Goal: Information Seeking & Learning: Learn about a topic

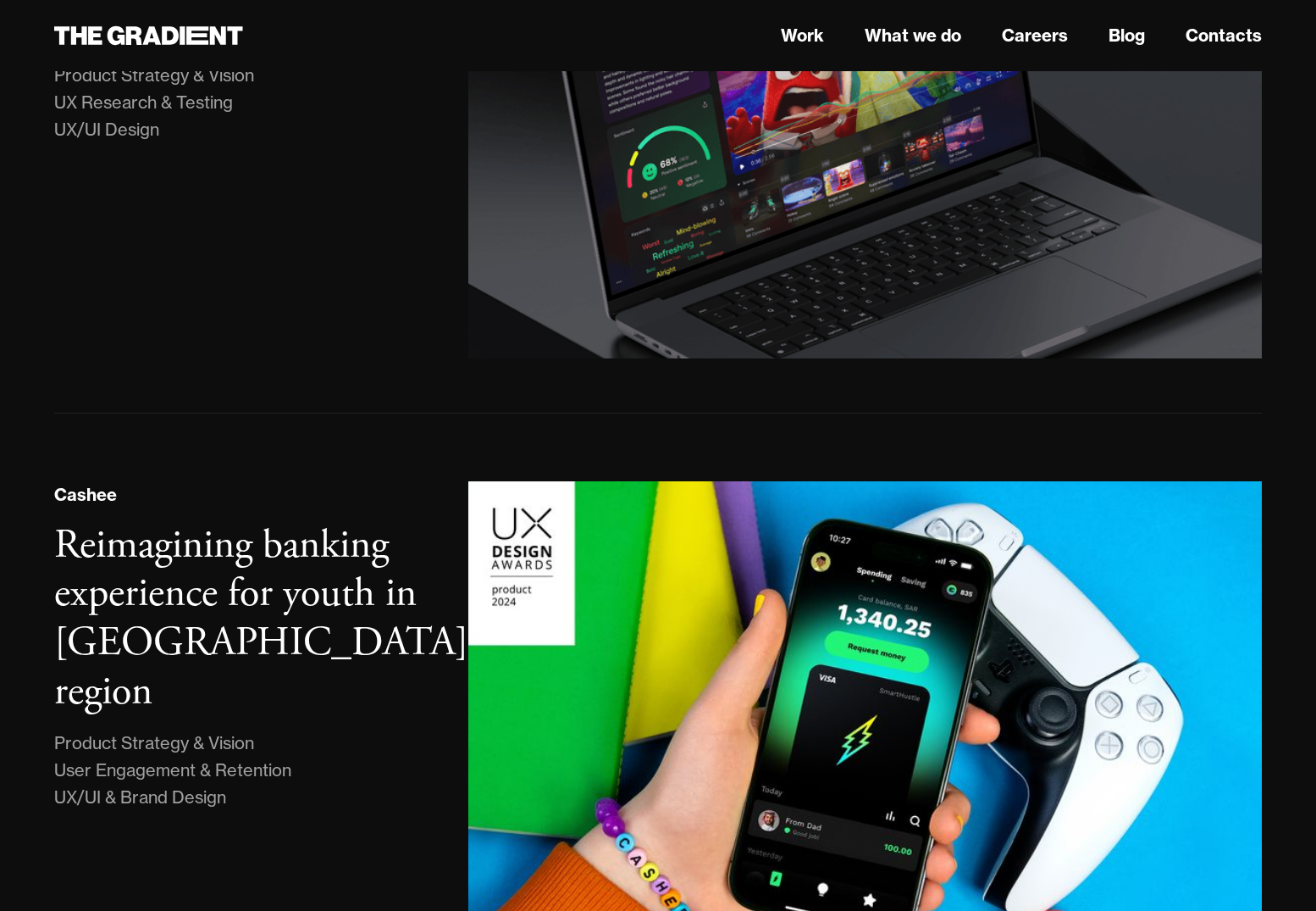
scroll to position [899, 0]
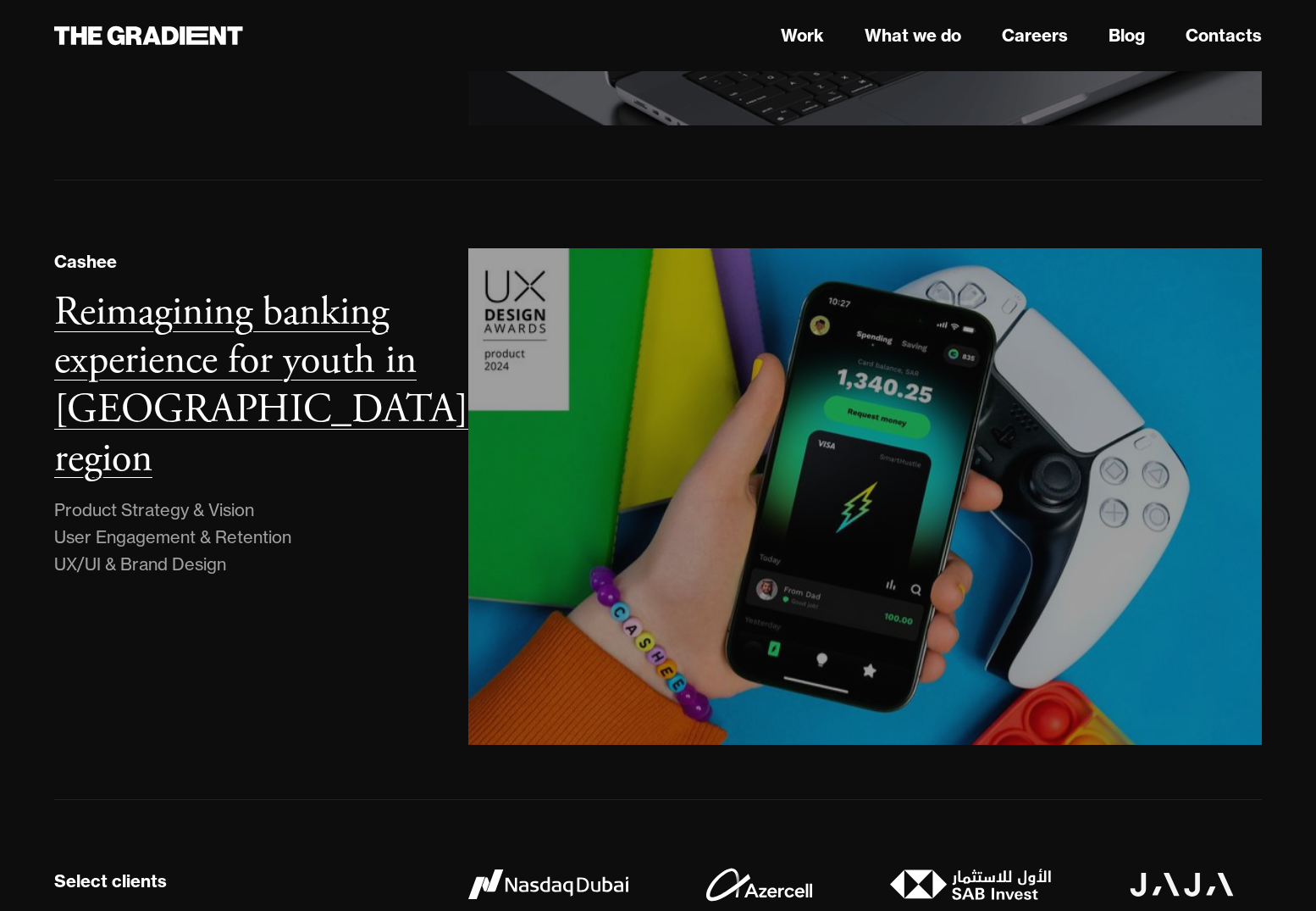
click at [367, 349] on h3 "Reimagining banking experience for youth in [GEOGRAPHIC_DATA] region" at bounding box center [261, 385] width 414 height 199
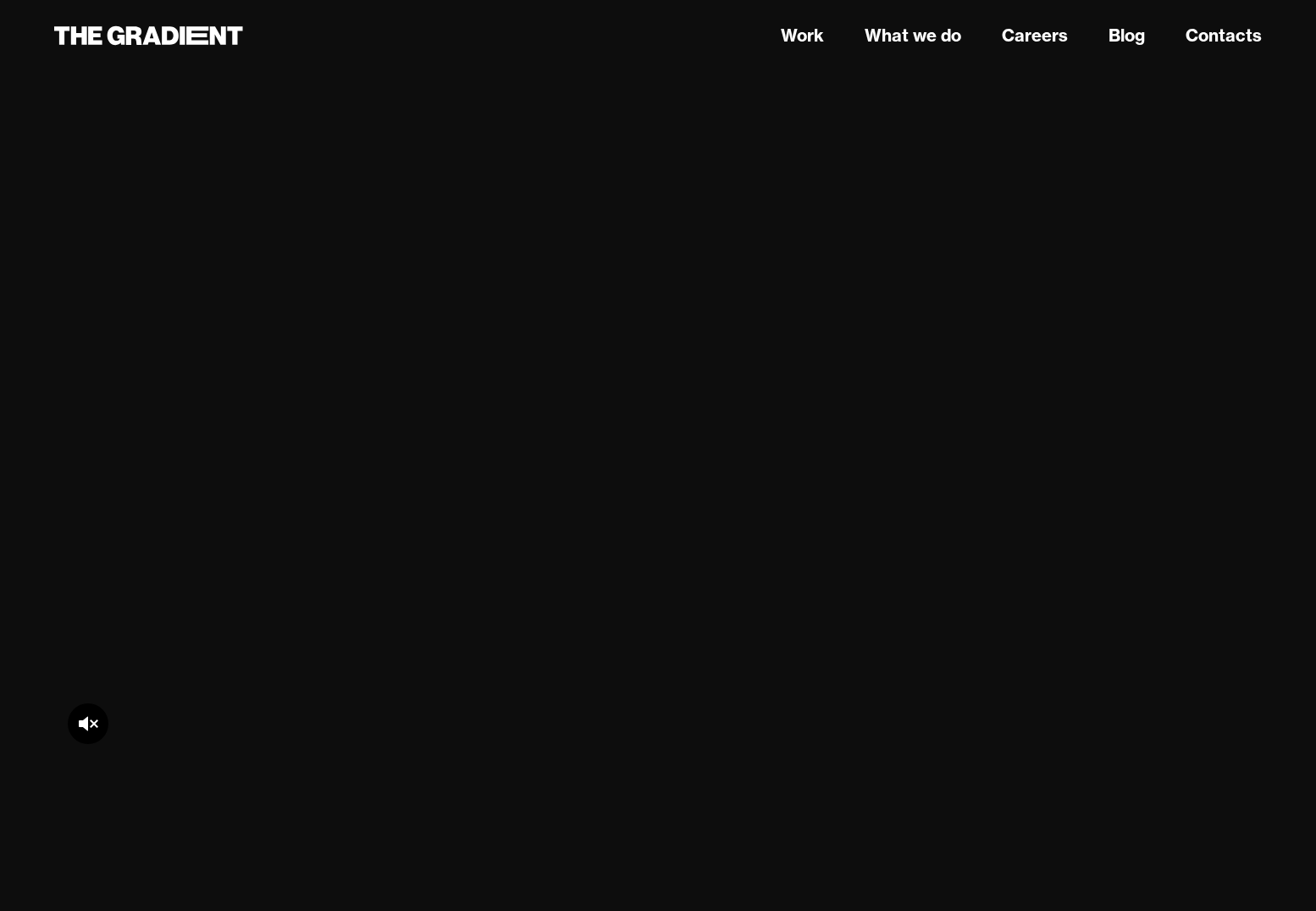
scroll to position [25913, 0]
click at [98, 397] on div at bounding box center [88, 418] width 41 height 41
click at [97, 407] on icon at bounding box center [88, 418] width 20 height 20
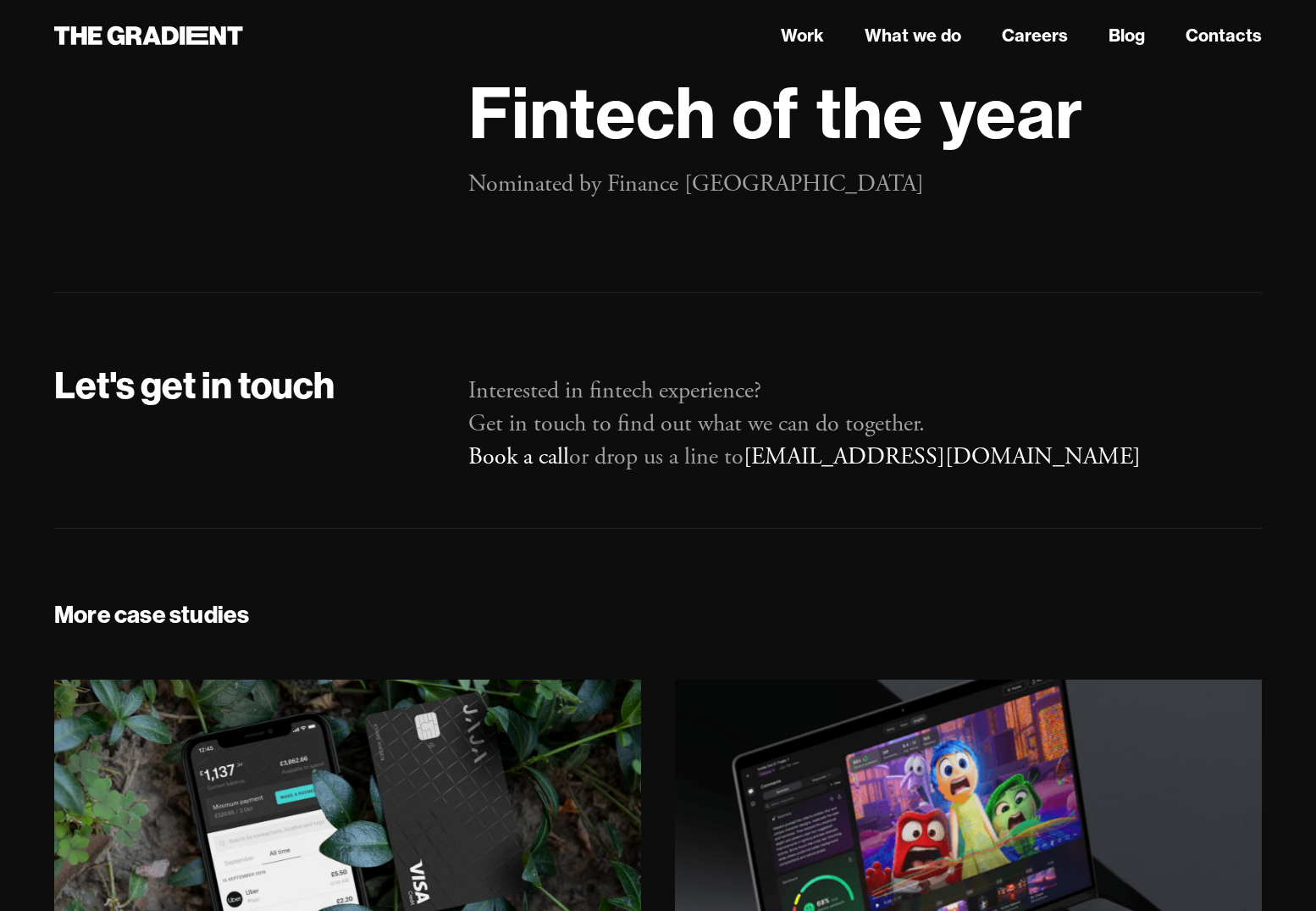
scroll to position [33661, 0]
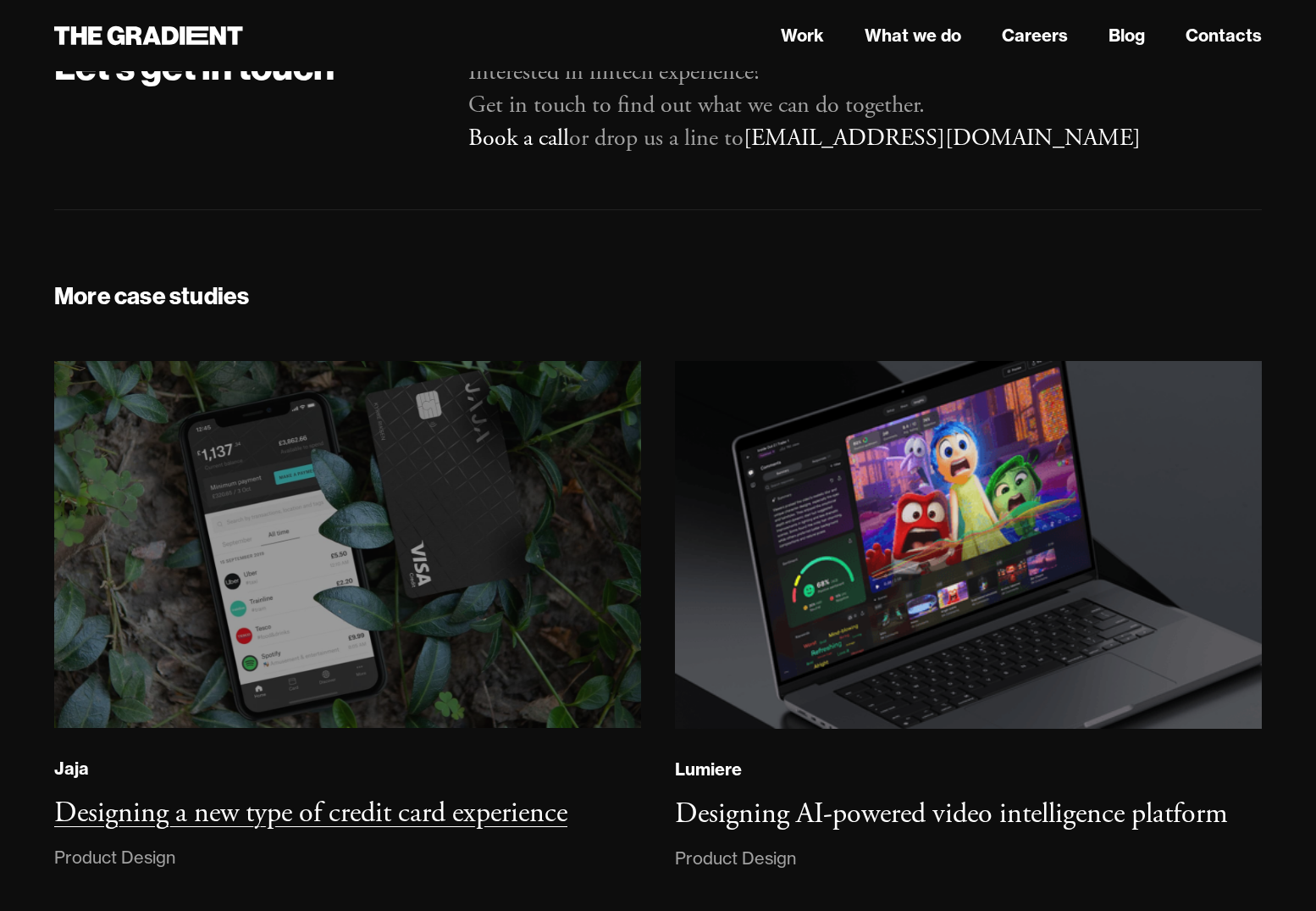
click at [540, 508] on img at bounding box center [347, 544] width 598 height 374
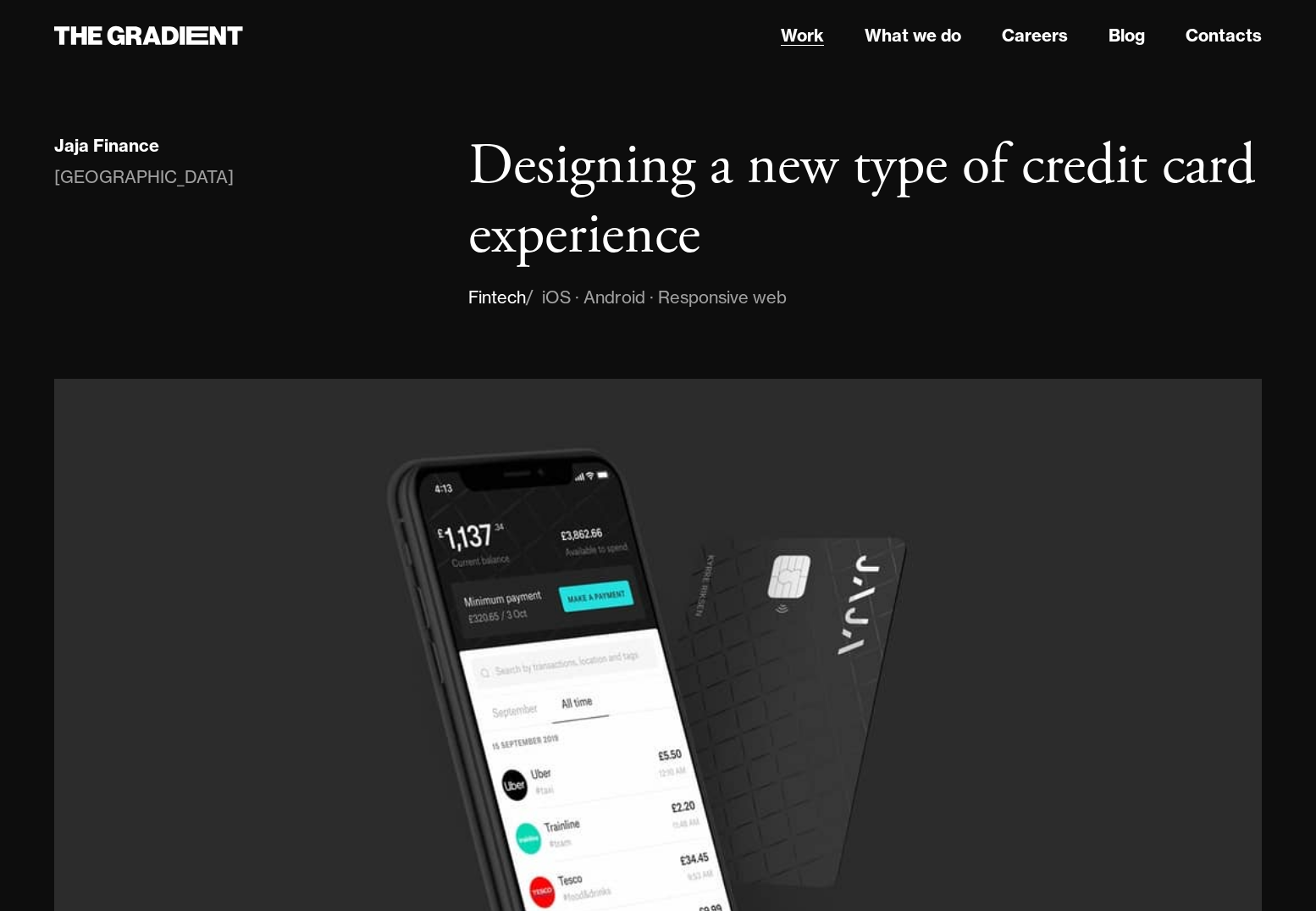
click at [811, 27] on link "Work" at bounding box center [802, 36] width 43 height 26
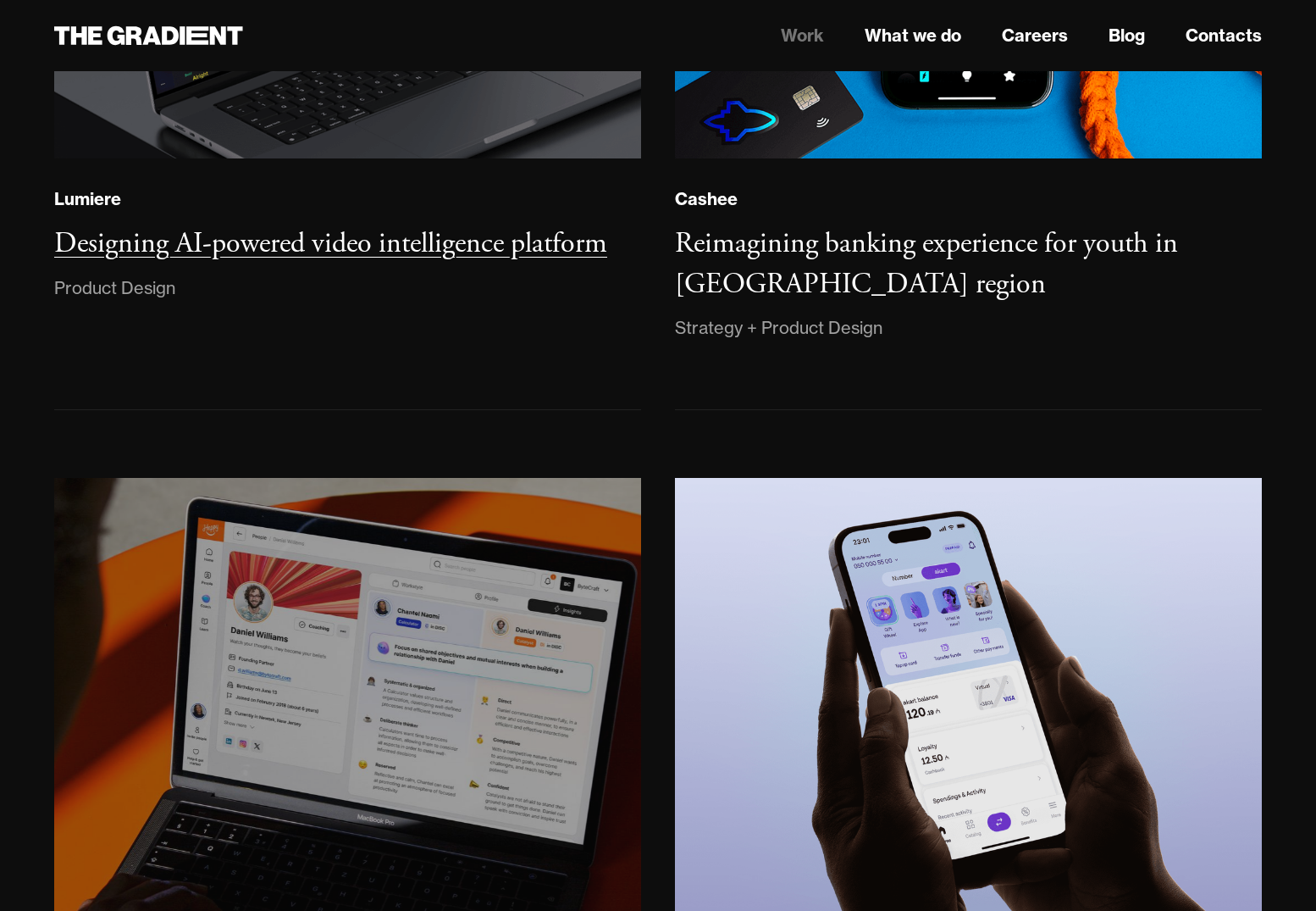
scroll to position [881, 0]
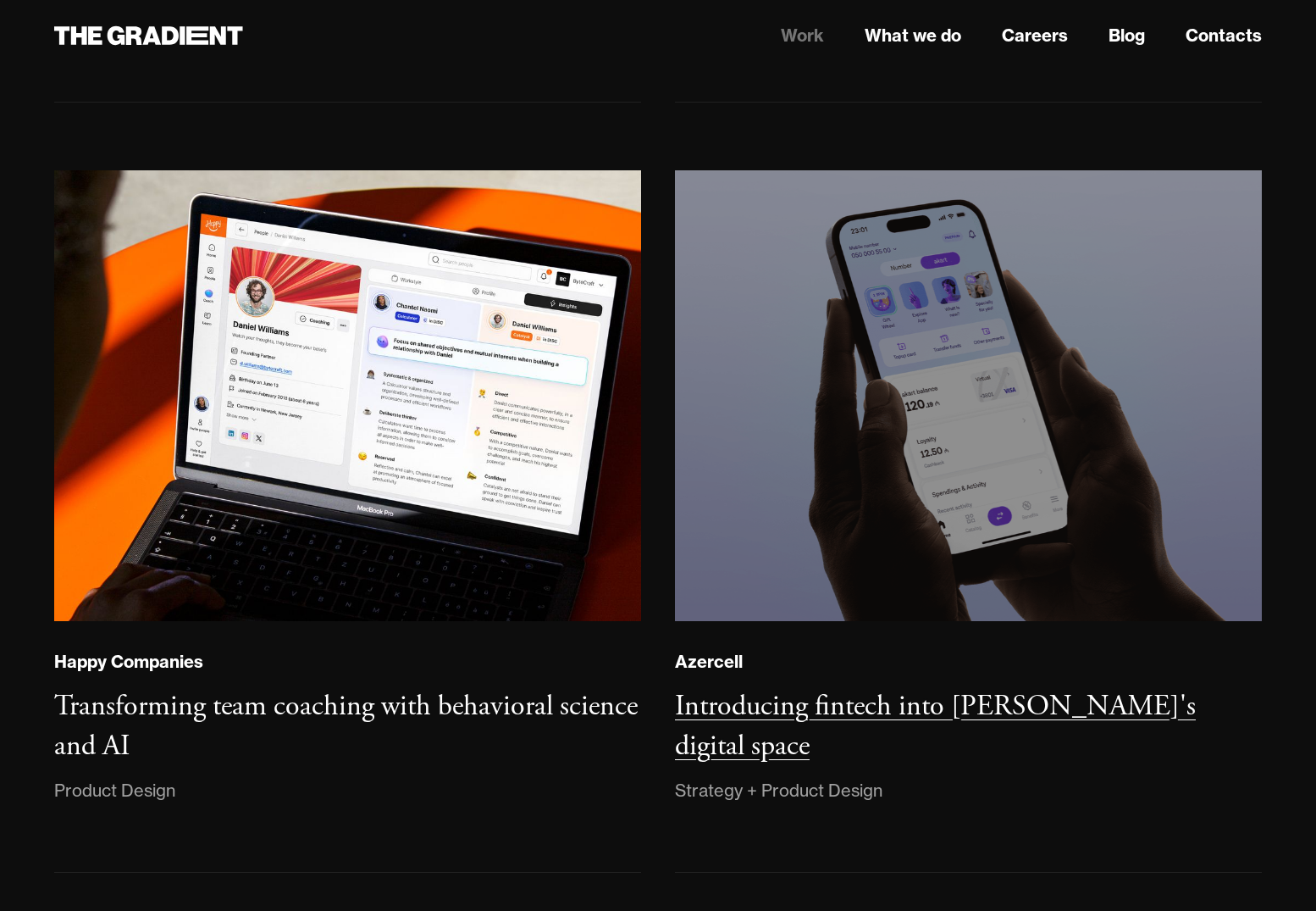
click at [827, 402] on img at bounding box center [968, 395] width 598 height 459
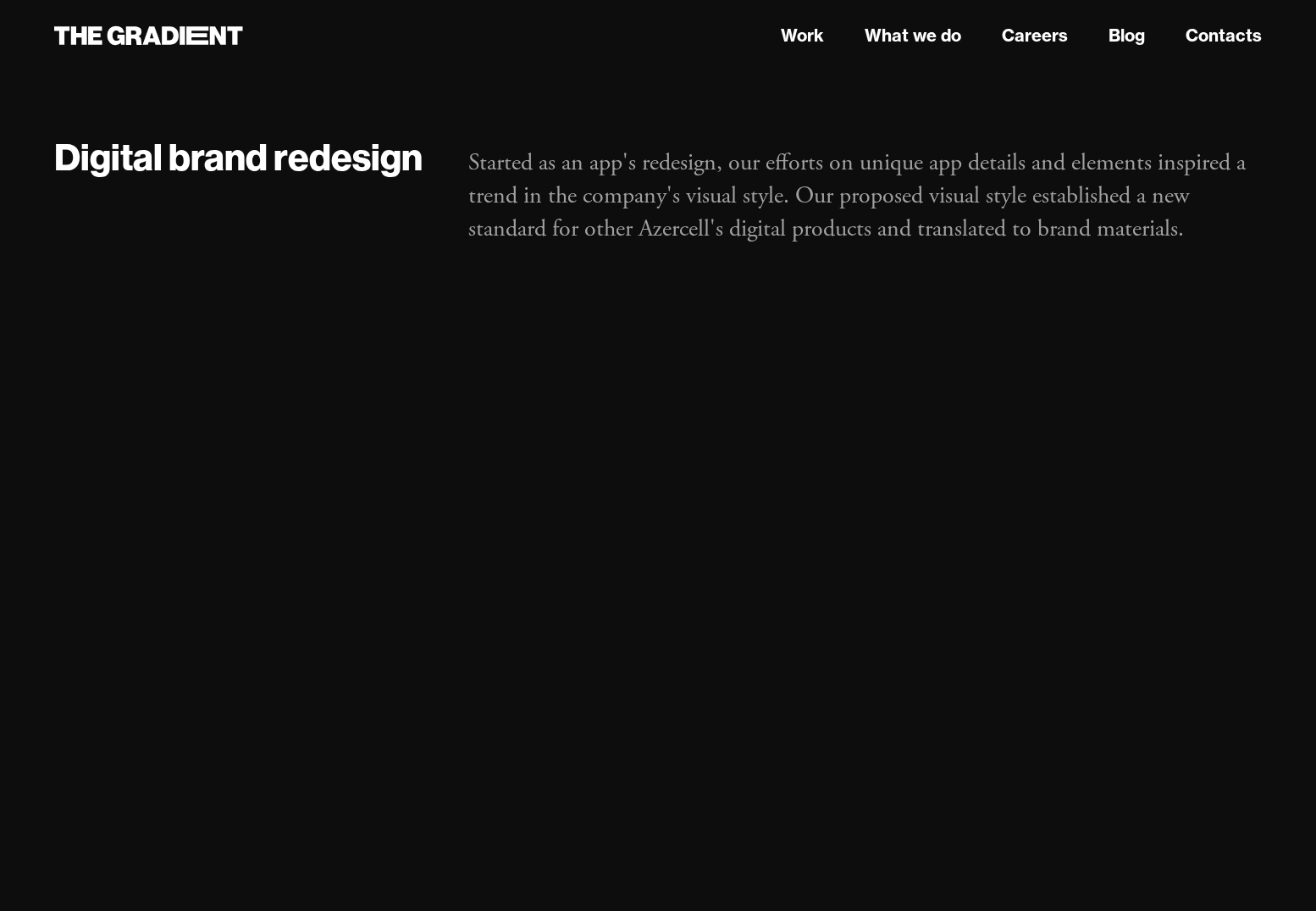
scroll to position [9621, 0]
